Goal: Book appointment/travel/reservation

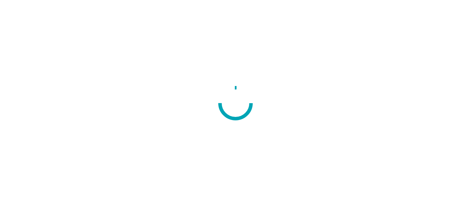
click at [45, 127] on div at bounding box center [235, 103] width 471 height 206
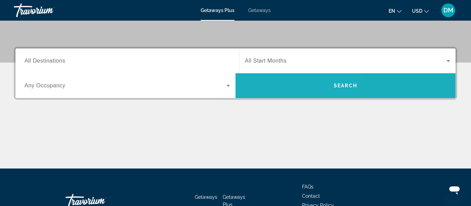
scroll to position [144, 0]
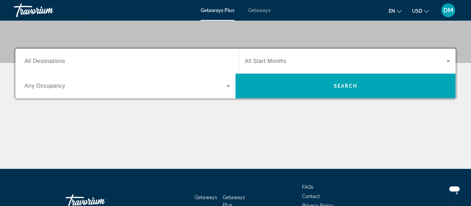
click at [164, 65] on input "Destination All Destinations" at bounding box center [126, 62] width 205 height 8
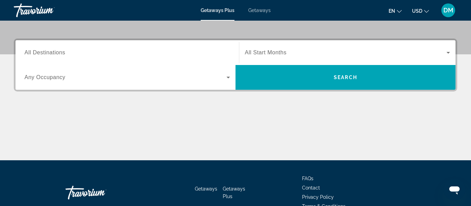
scroll to position [168, 0]
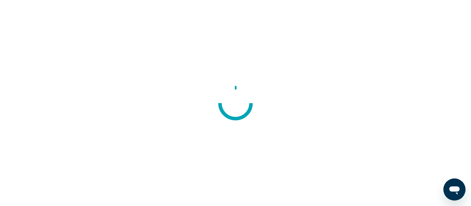
click at [101, 98] on div at bounding box center [235, 103] width 471 height 206
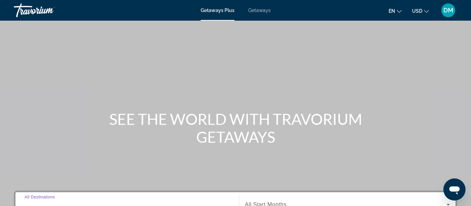
click at [106, 205] on input "Destination All Destinations" at bounding box center [126, 205] width 205 height 8
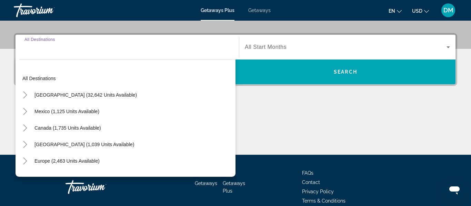
scroll to position [168, 0]
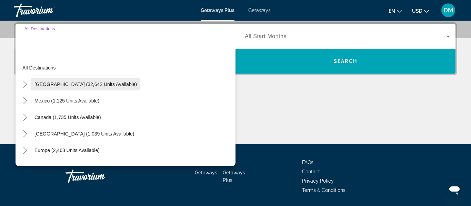
click at [102, 84] on span "[GEOGRAPHIC_DATA] (32,642 units available)" at bounding box center [85, 85] width 102 height 6
type input "**********"
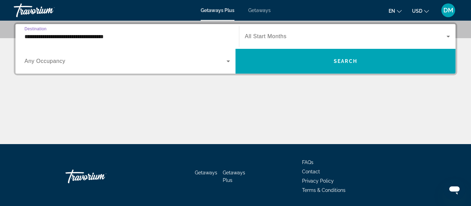
click at [97, 62] on span "Search widget" at bounding box center [125, 61] width 202 height 8
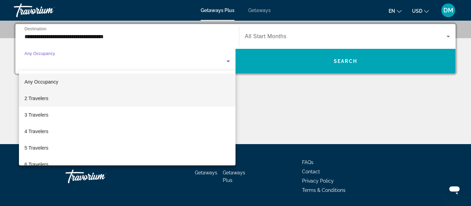
click at [75, 103] on mat-option "2 Travelers" at bounding box center [127, 98] width 216 height 17
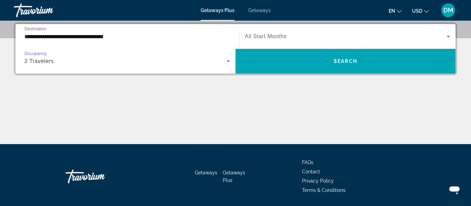
click at [182, 94] on div "Main content" at bounding box center [235, 119] width 443 height 52
click at [216, 67] on div "2 Travelers" at bounding box center [126, 61] width 205 height 19
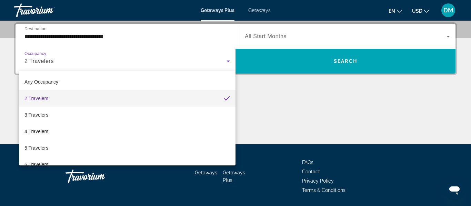
click at [291, 150] on div at bounding box center [235, 103] width 471 height 206
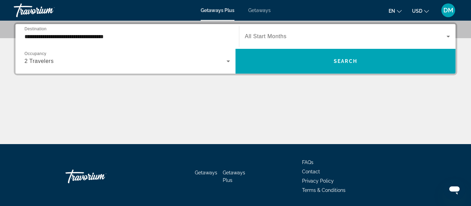
click at [216, 140] on div "Main content" at bounding box center [235, 119] width 443 height 52
click at [229, 60] on icon "Search widget" at bounding box center [228, 61] width 8 height 8
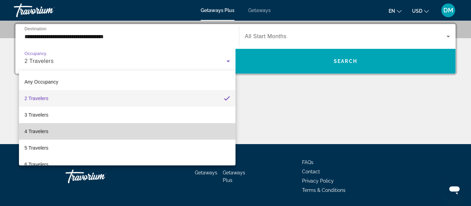
click at [171, 125] on mat-option "4 Travelers" at bounding box center [127, 131] width 216 height 17
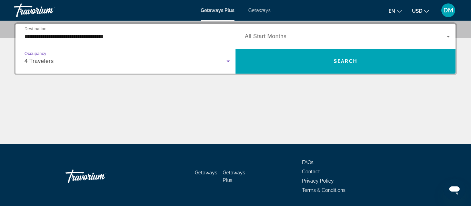
click at [256, 11] on span "Getaways" at bounding box center [259, 11] width 22 height 6
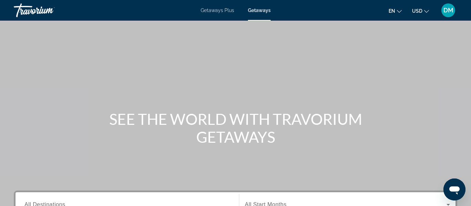
click at [66, 197] on div "Search widget" at bounding box center [126, 205] width 205 height 20
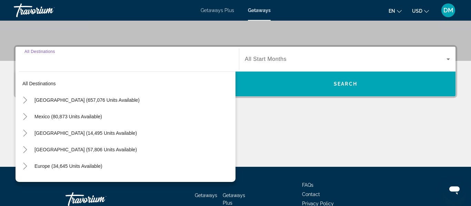
scroll to position [168, 0]
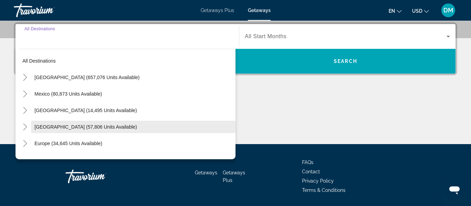
click at [84, 127] on span "[GEOGRAPHIC_DATA] (57,806 units available)" at bounding box center [85, 127] width 102 height 6
type input "**********"
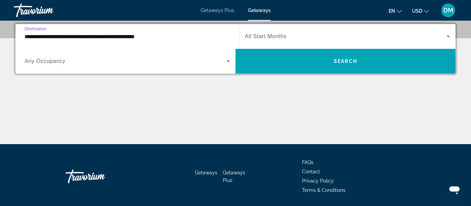
click at [104, 61] on span "Search widget" at bounding box center [125, 61] width 202 height 8
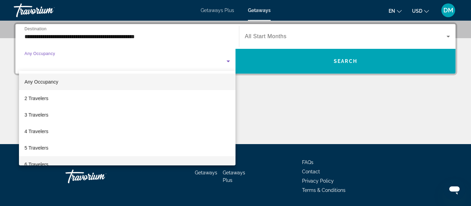
click at [50, 160] on mat-option "6 Travelers" at bounding box center [127, 164] width 216 height 17
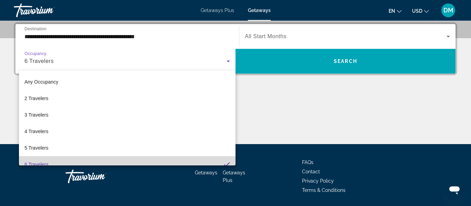
scroll to position [7, 0]
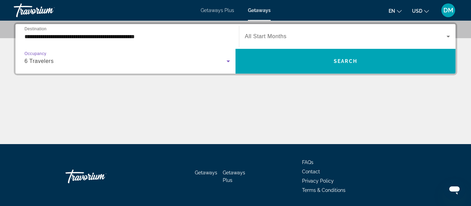
click at [273, 42] on div "Search widget" at bounding box center [347, 36] width 205 height 19
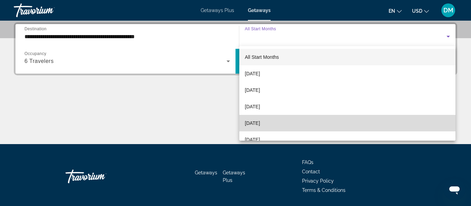
click at [285, 125] on mat-option "[DATE]" at bounding box center [347, 123] width 216 height 17
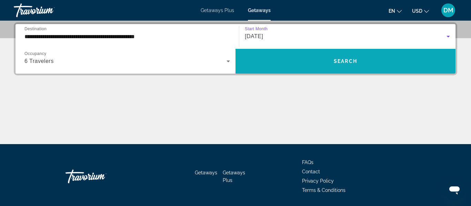
click at [267, 53] on span "Search widget" at bounding box center [345, 61] width 220 height 17
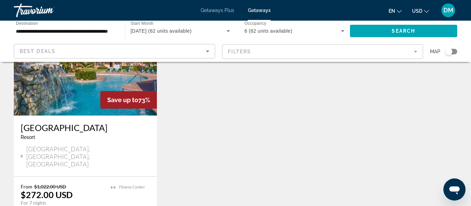
scroll to position [331, 0]
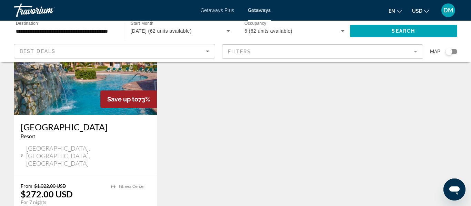
click at [79, 67] on img "Main content" at bounding box center [85, 60] width 143 height 110
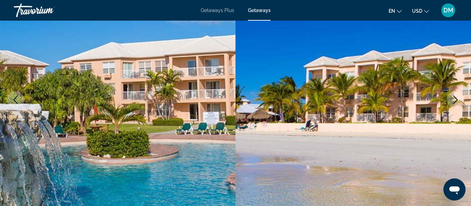
scroll to position [83, 0]
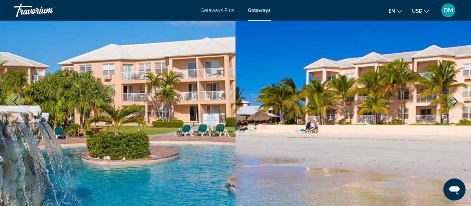
click at [457, 103] on icon "Next image" at bounding box center [455, 101] width 8 height 8
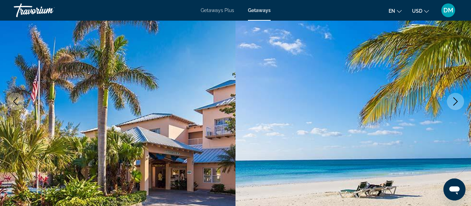
click at [457, 105] on icon "Next image" at bounding box center [455, 101] width 8 height 8
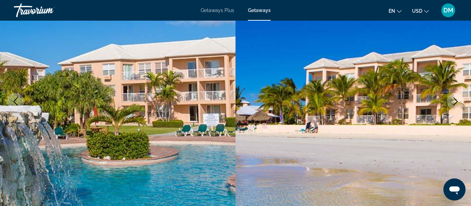
click at [457, 105] on icon "Next image" at bounding box center [455, 101] width 8 height 8
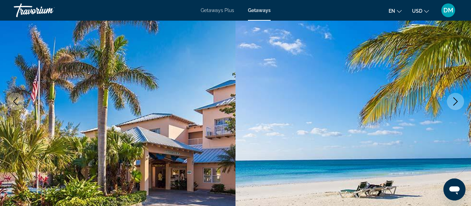
click at [457, 105] on icon "Next image" at bounding box center [455, 101] width 8 height 8
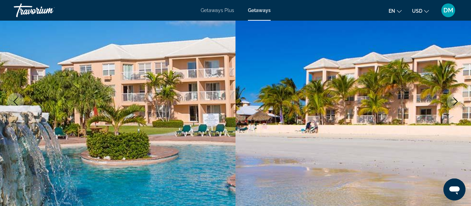
click at [457, 105] on icon "Next image" at bounding box center [455, 101] width 8 height 8
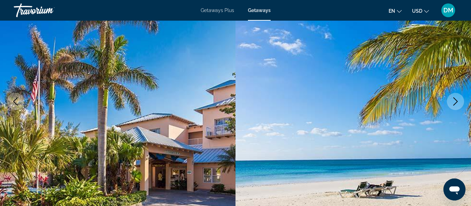
click at [457, 105] on icon "Next image" at bounding box center [455, 101] width 8 height 8
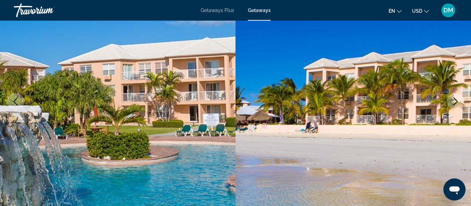
click at [457, 105] on icon "Next image" at bounding box center [455, 101] width 8 height 8
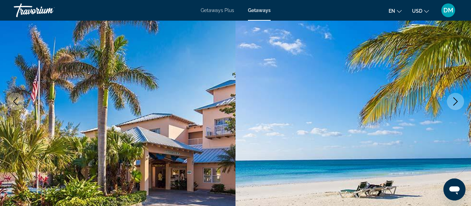
click at [457, 105] on icon "Next image" at bounding box center [455, 101] width 8 height 8
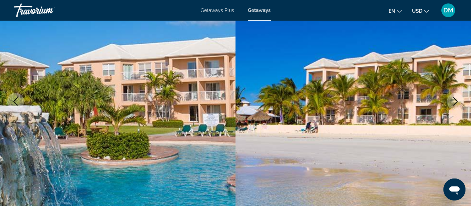
click at [457, 105] on icon "Next image" at bounding box center [455, 101] width 8 height 8
